Goal: Check status: Check status

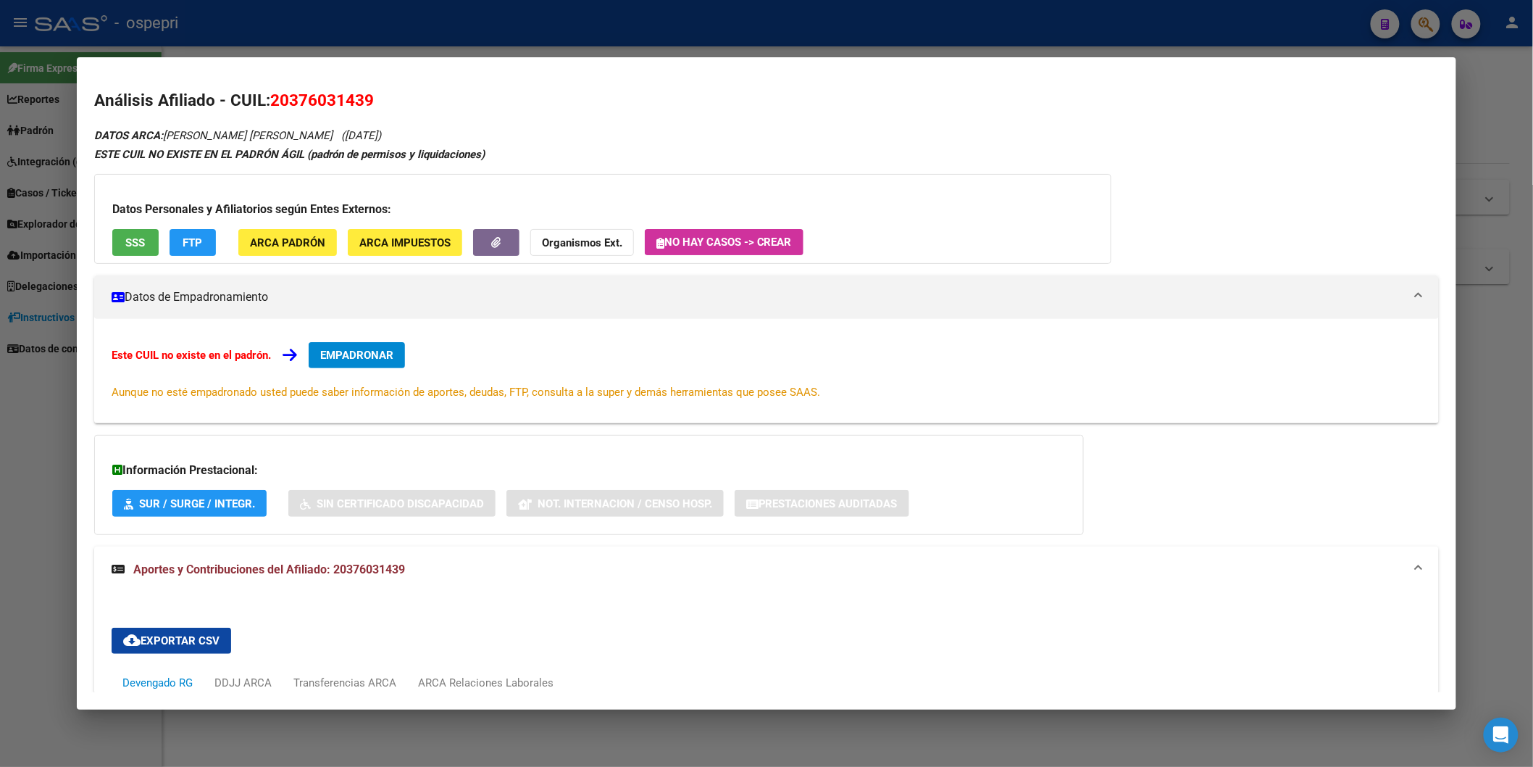
scroll to position [373, 0]
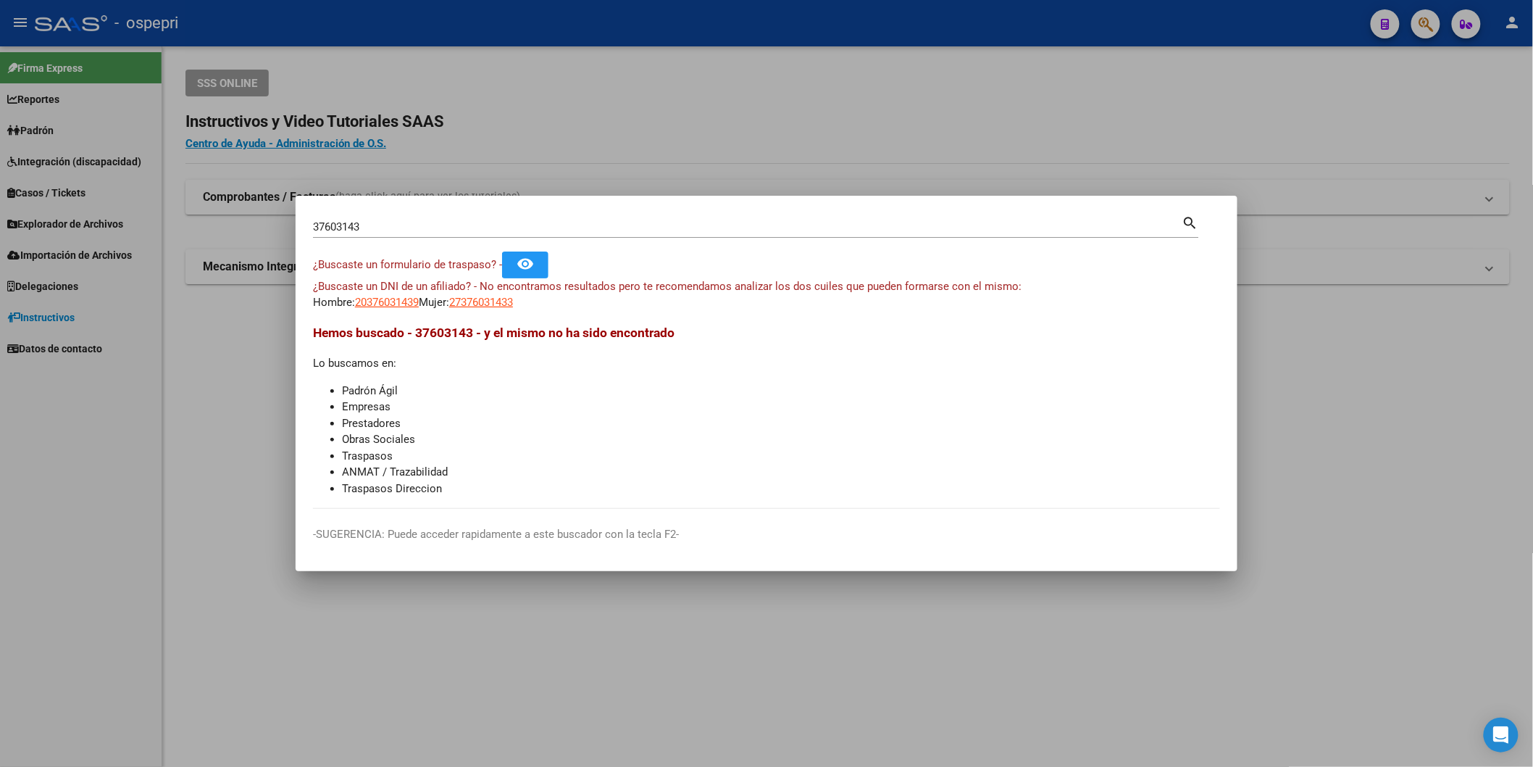
click at [1103, 228] on input "37603143" at bounding box center [747, 226] width 869 height 13
paste input "5078834"
type input "35078834"
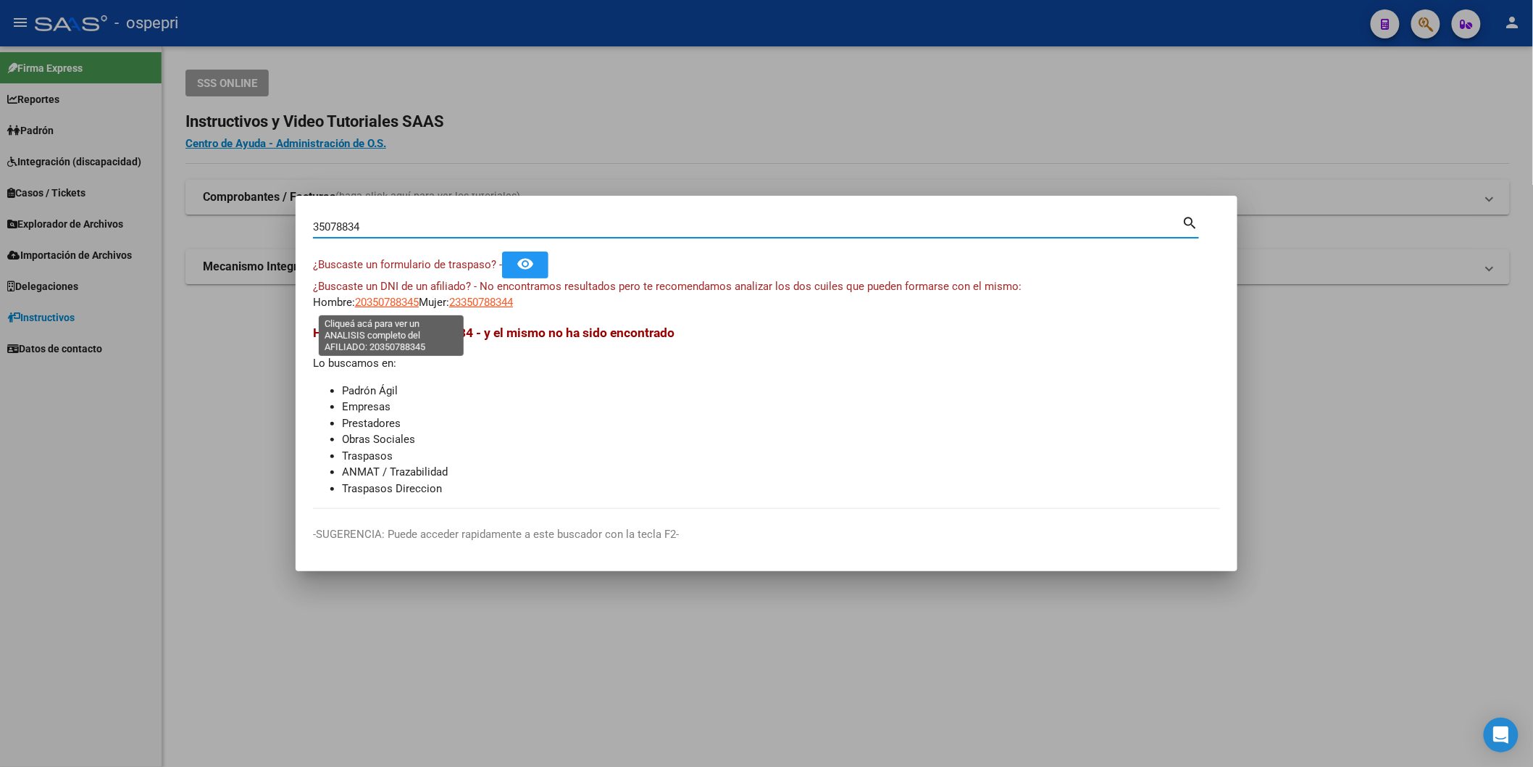
click at [394, 300] on span "20350788345" at bounding box center [387, 302] width 64 height 13
type textarea "20350788345"
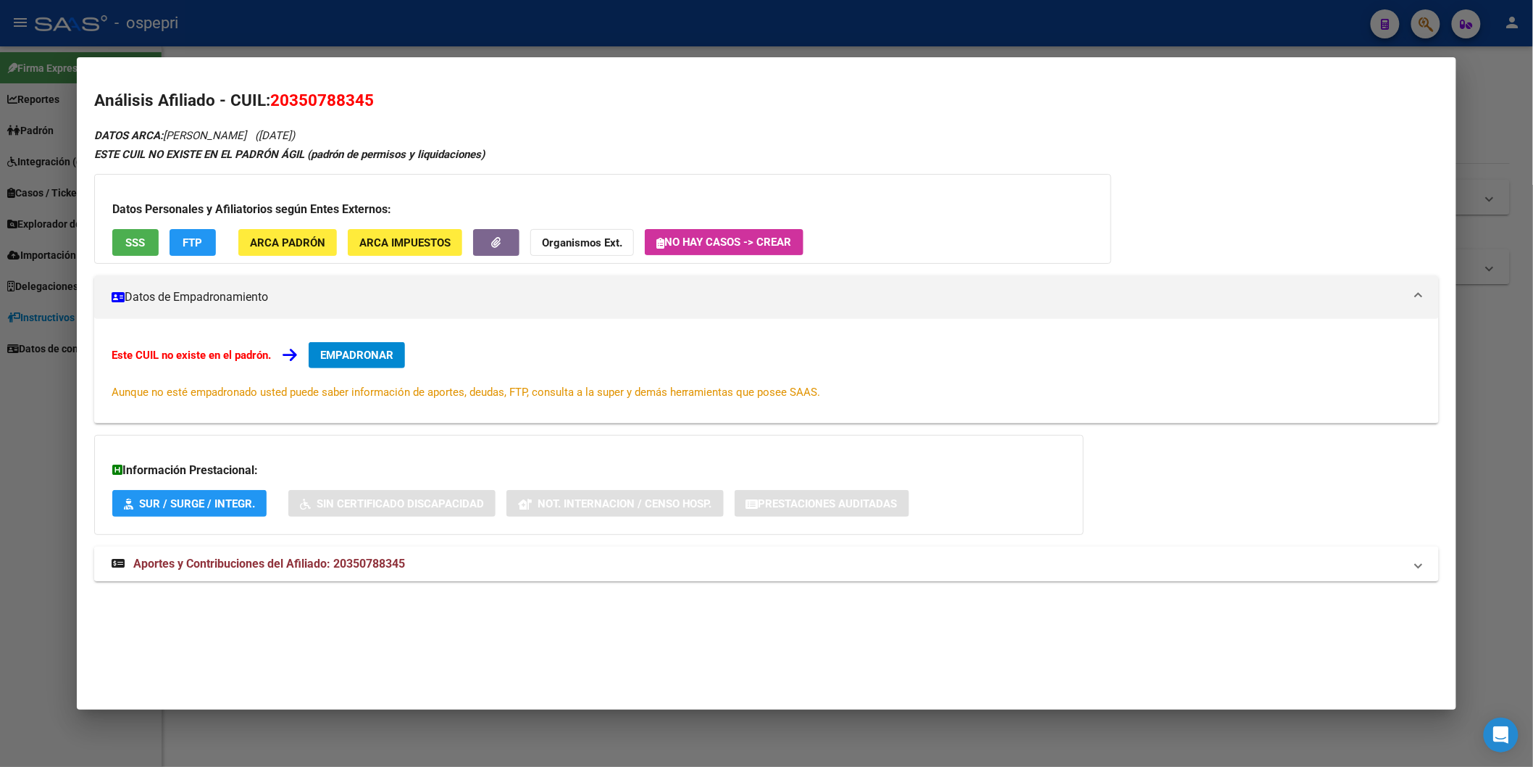
click at [351, 580] on mat-expansion-panel-header "Aportes y Contribuciones del Afiliado: 20350788345" at bounding box center [766, 563] width 1345 height 35
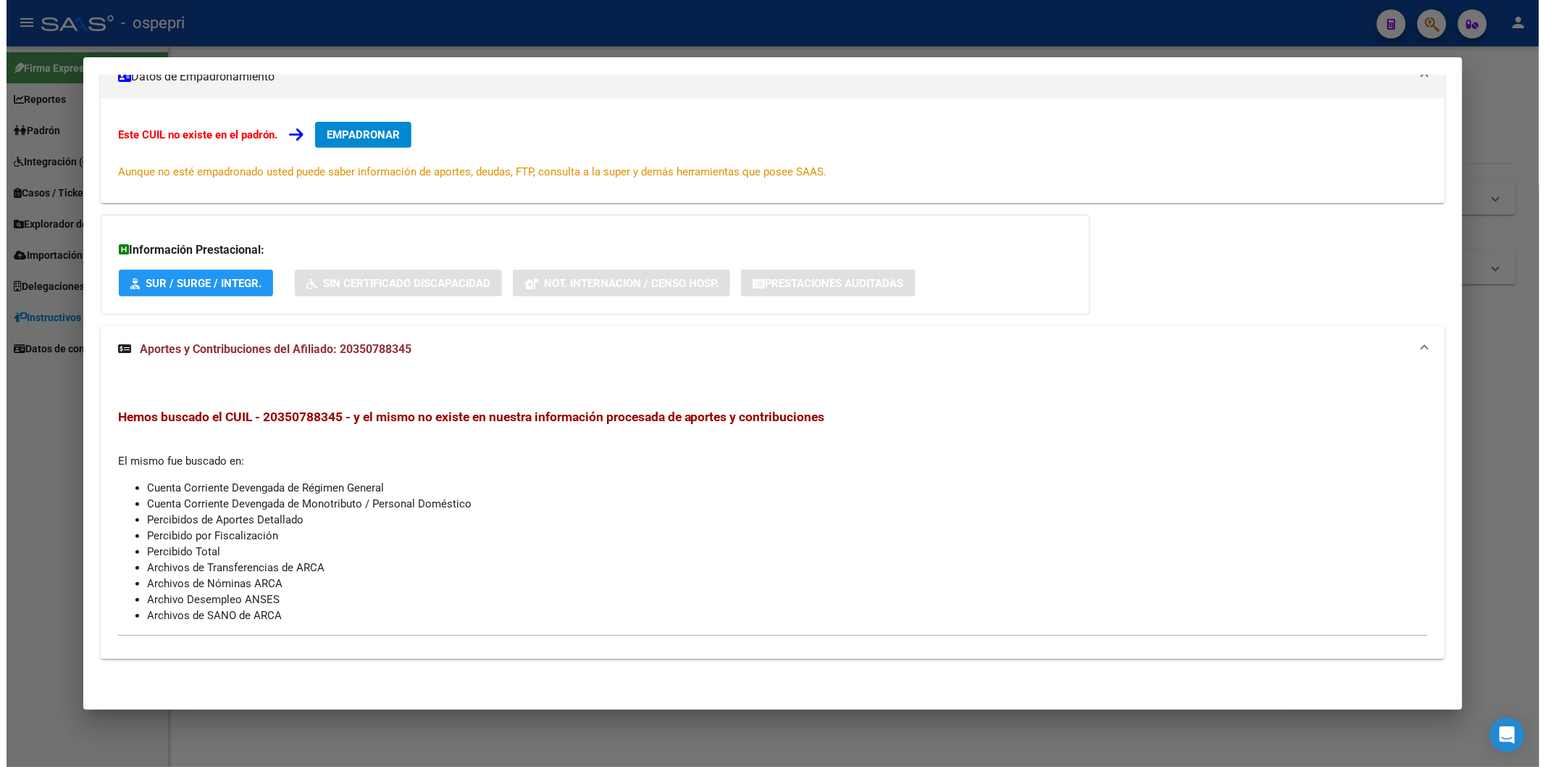
scroll to position [0, 0]
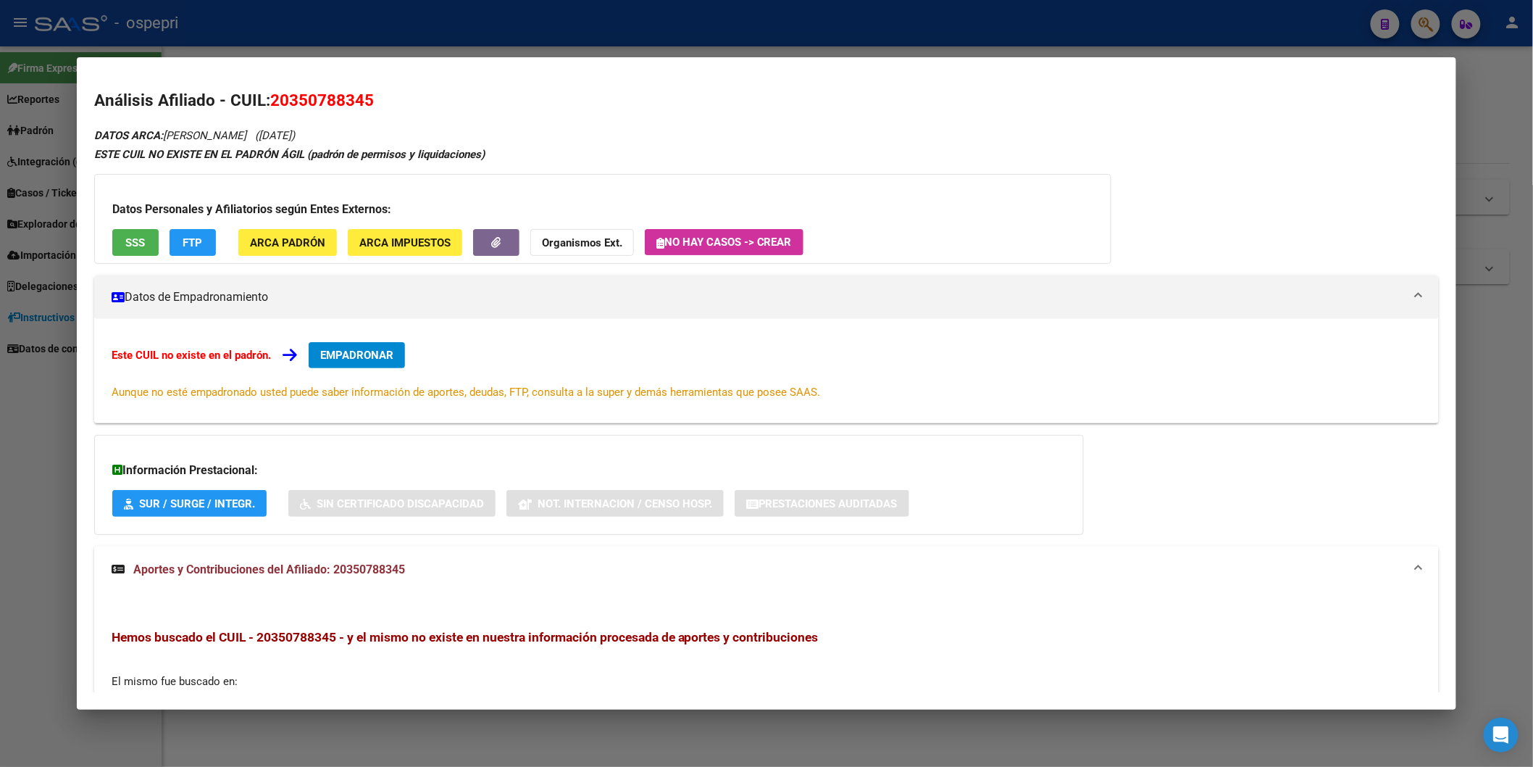
click at [1023, 31] on div at bounding box center [766, 383] width 1533 height 767
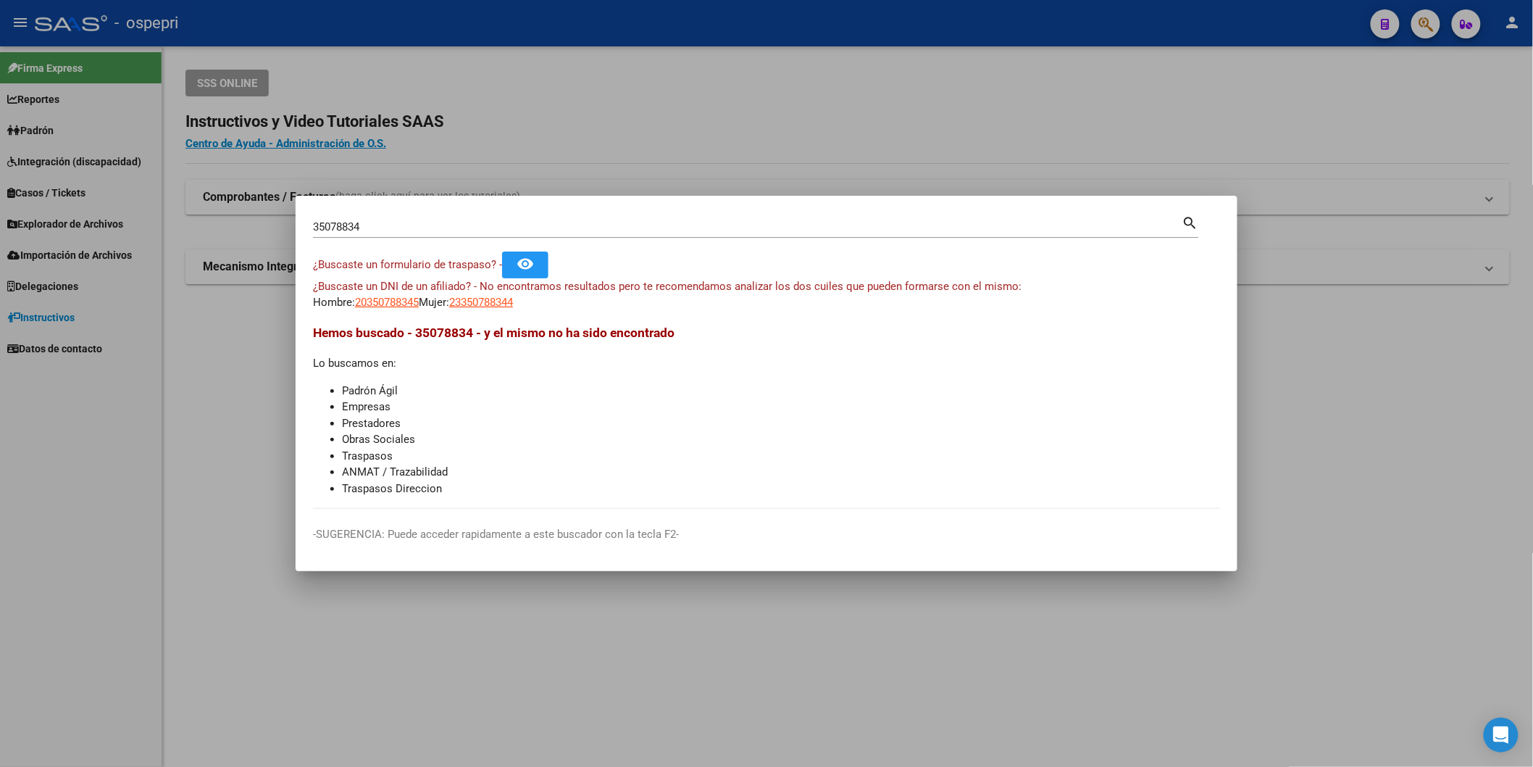
click at [769, 31] on div at bounding box center [766, 383] width 1533 height 767
